Goal: Browse casually: Explore the website without a specific task or goal

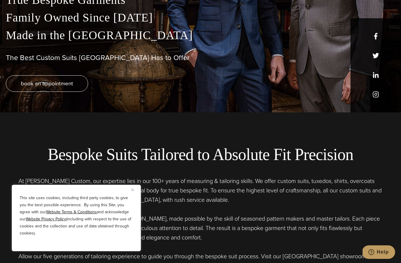
click at [137, 193] on button "Close" at bounding box center [134, 189] width 7 height 7
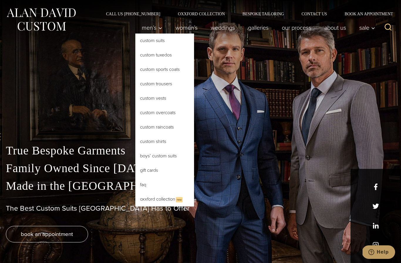
click at [141, 40] on link "Custom Suits" at bounding box center [164, 40] width 59 height 14
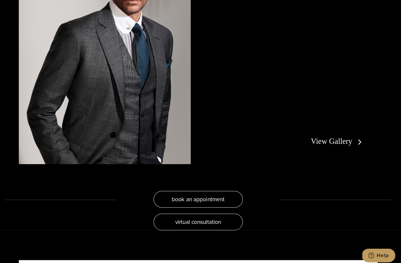
scroll to position [1113, 0]
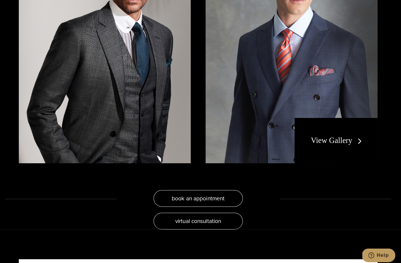
click at [360, 149] on div "View Gallery" at bounding box center [337, 138] width 82 height 45
click at [340, 161] on div "View Gallery" at bounding box center [337, 138] width 82 height 45
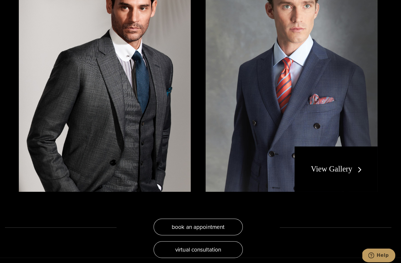
scroll to position [1057, 0]
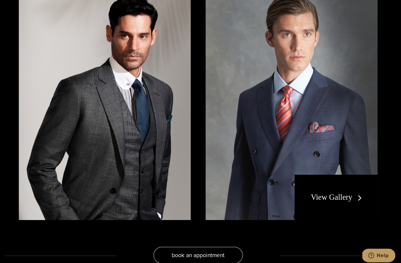
click at [333, 217] on div "View Gallery" at bounding box center [337, 194] width 82 height 45
click at [335, 215] on div "View Gallery" at bounding box center [337, 194] width 82 height 45
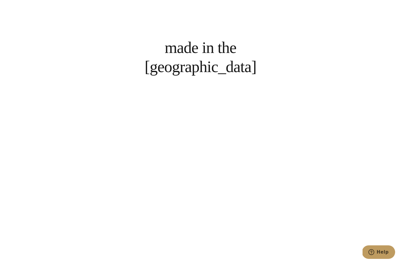
scroll to position [479, 0]
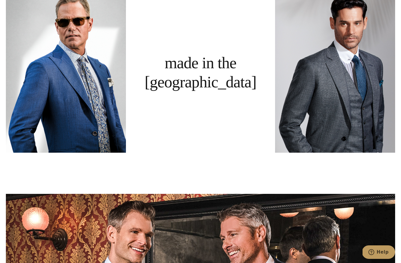
click at [38, 140] on link at bounding box center [66, 72] width 120 height 160
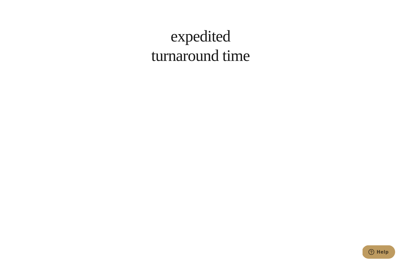
scroll to position [2182, 0]
